Goal: Task Accomplishment & Management: Manage account settings

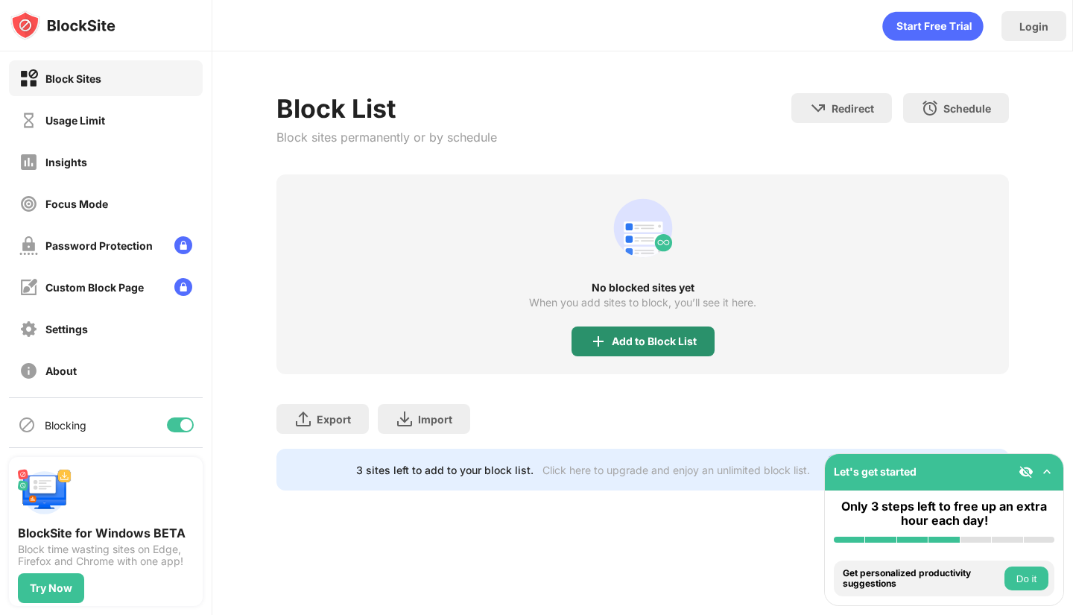
click at [613, 350] on div "Add to Block List" at bounding box center [642, 341] width 143 height 30
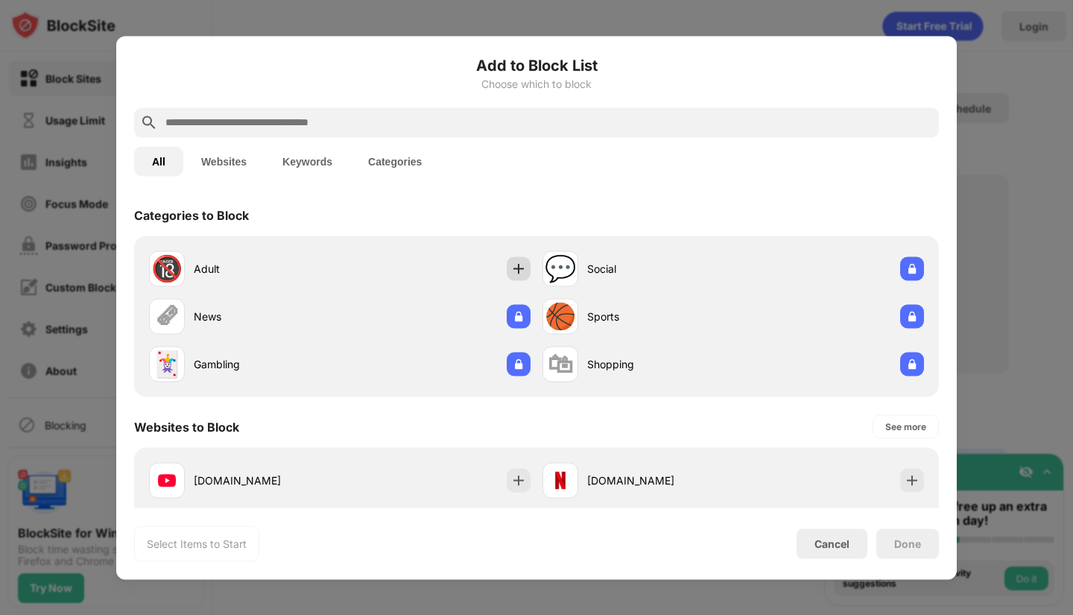
click at [519, 267] on img at bounding box center [518, 268] width 15 height 15
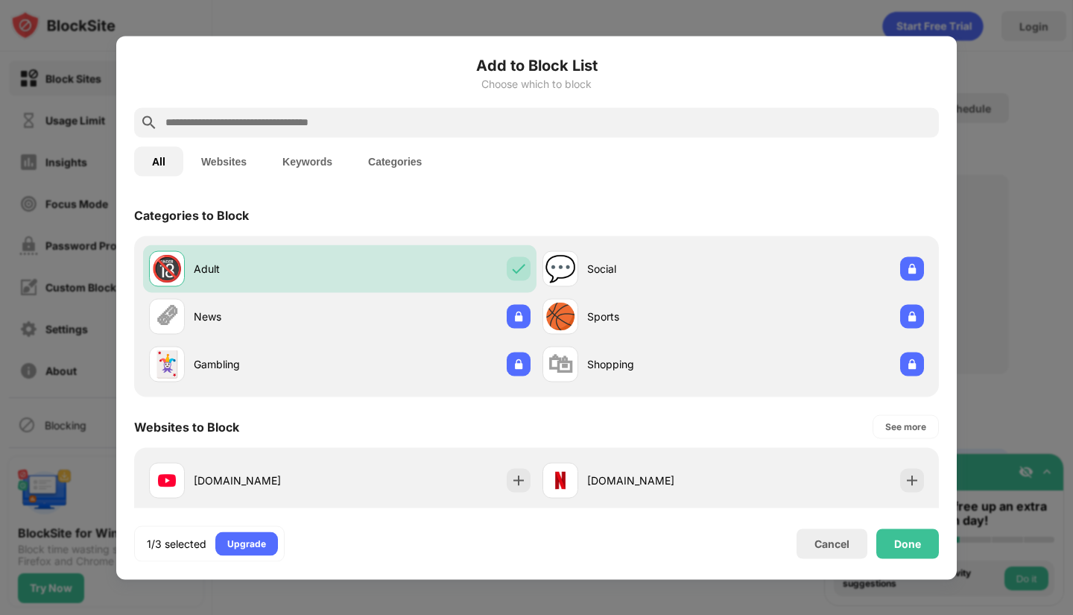
scroll to position [208, 0]
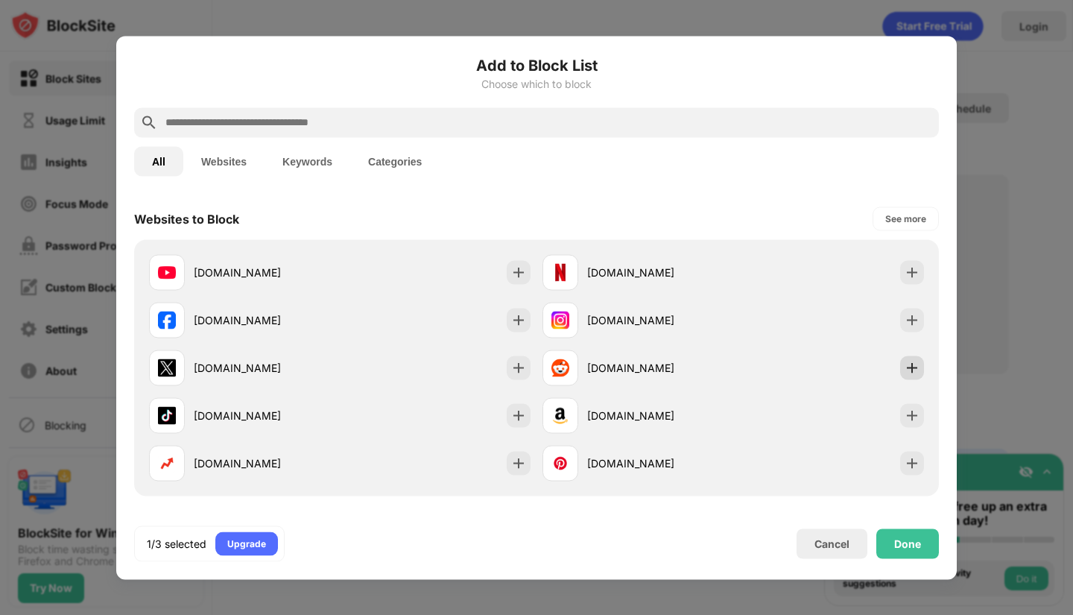
click at [905, 374] on img at bounding box center [912, 367] width 15 height 15
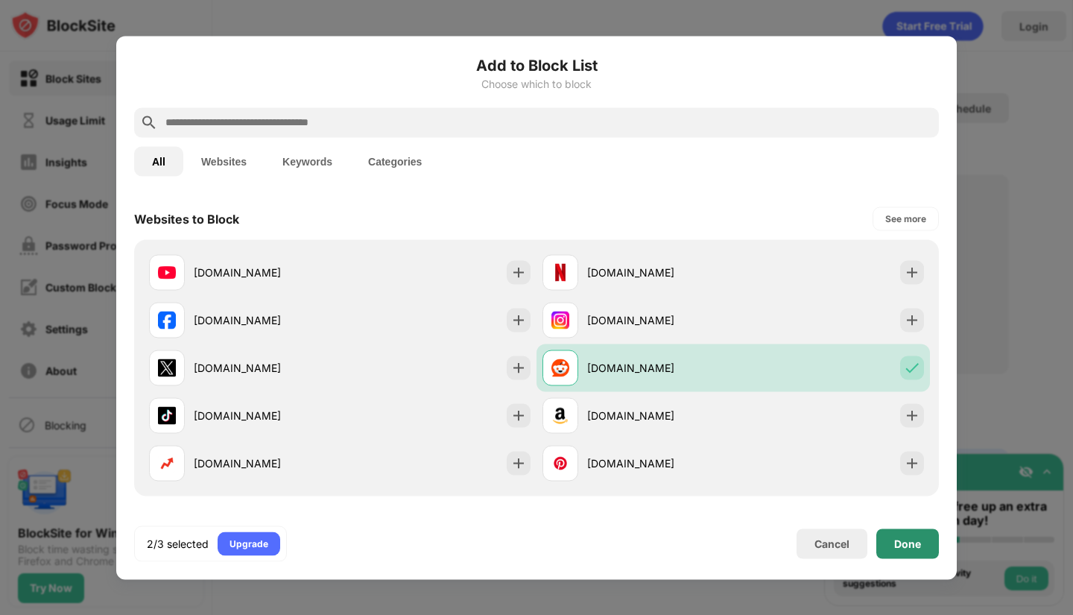
click at [896, 547] on div "Done" at bounding box center [907, 543] width 27 height 12
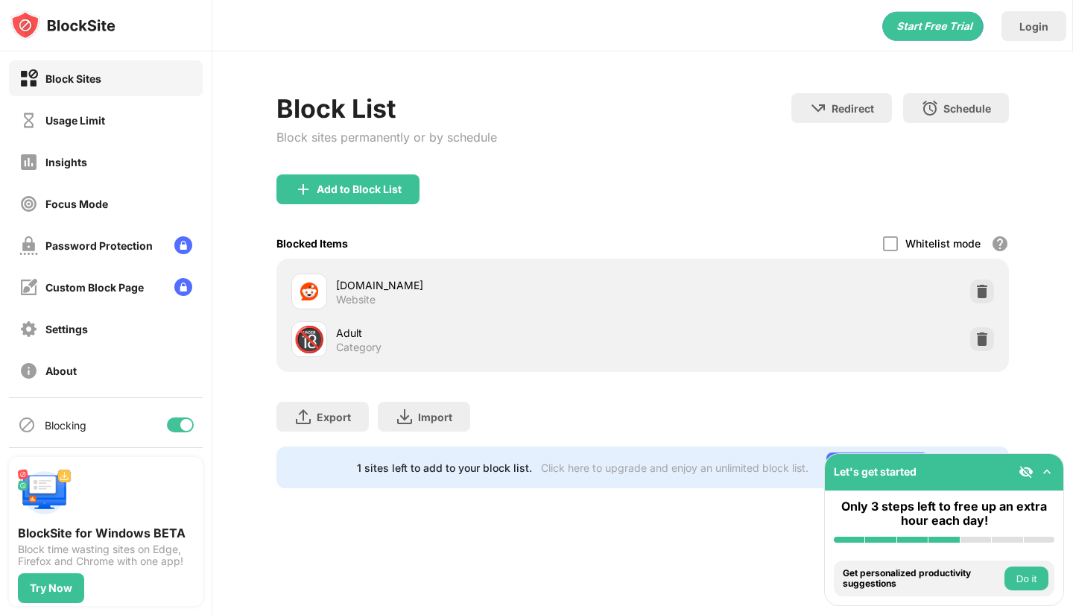
scroll to position [0, 0]
click at [125, 131] on div "Usage Limit" at bounding box center [106, 120] width 194 height 36
